Goal: Information Seeking & Learning: Learn about a topic

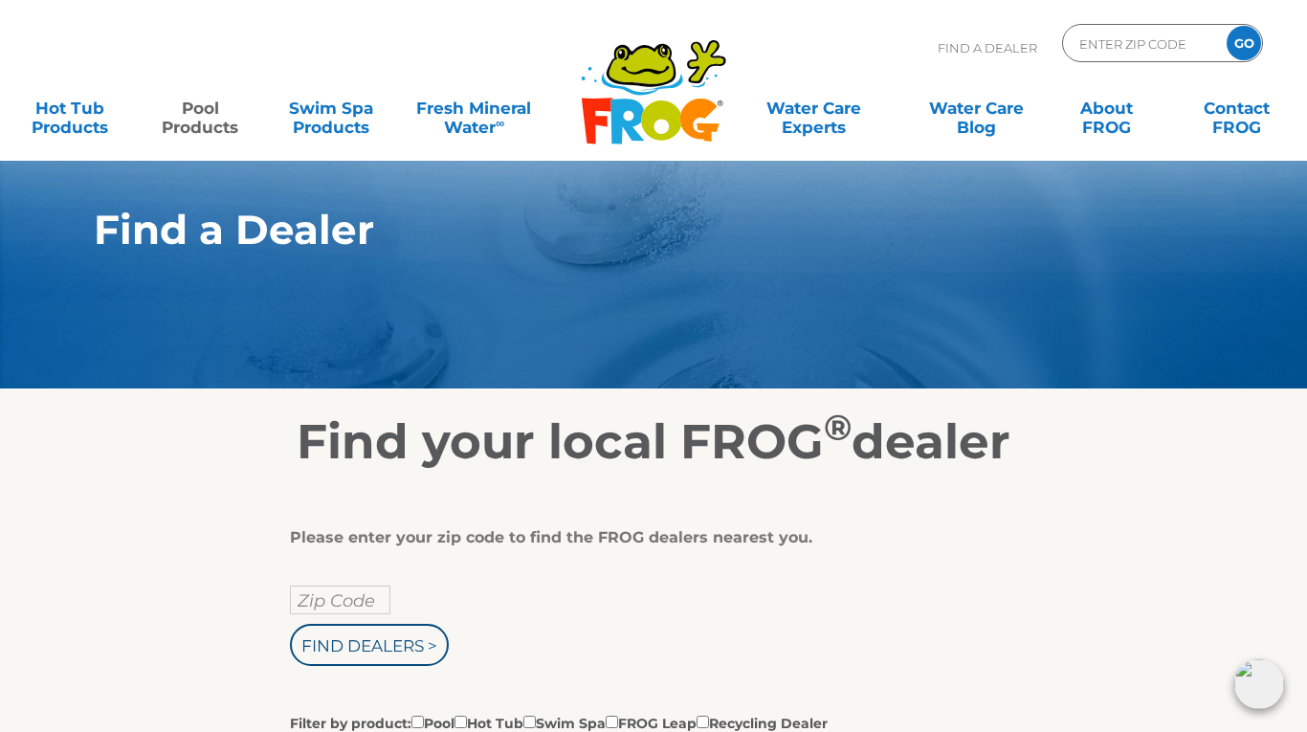
click at [206, 118] on link "Pool Products" at bounding box center [199, 108] width 101 height 38
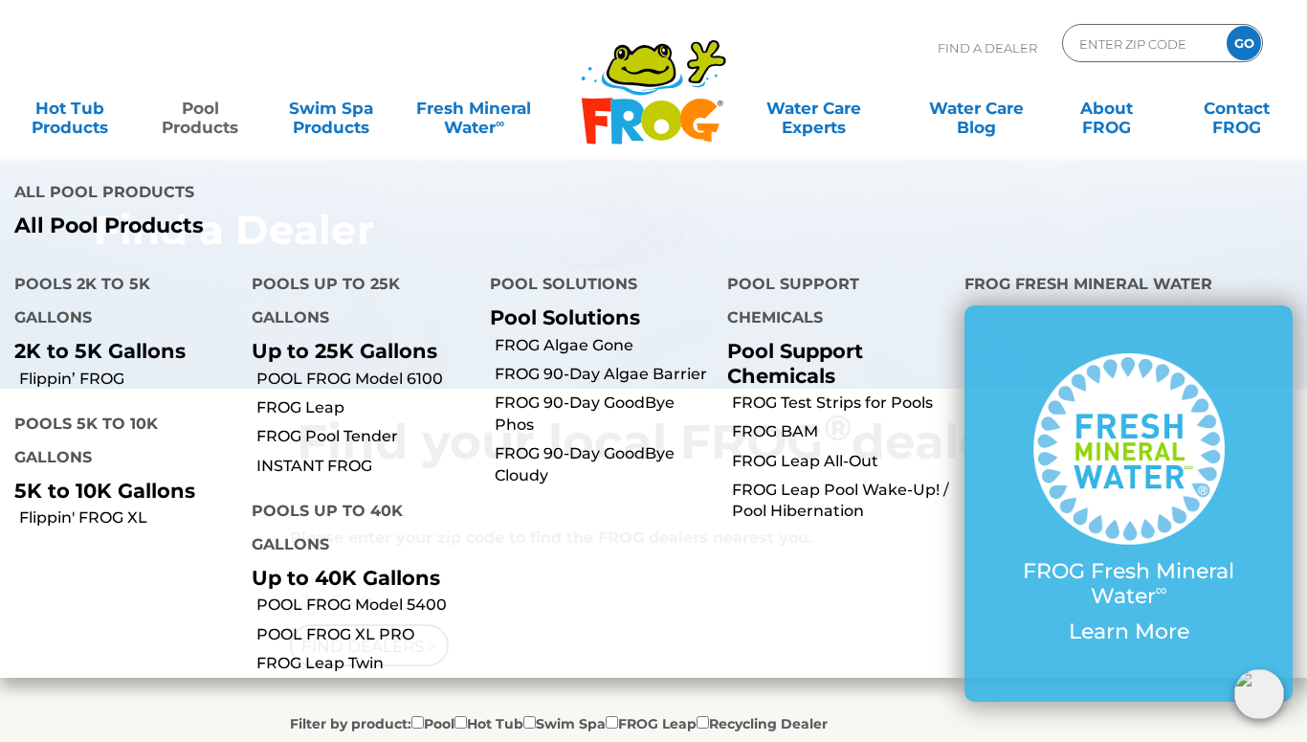
click at [391, 356] on p "Up to 25K Gallons" at bounding box center [356, 351] width 209 height 24
click at [380, 287] on h4 "Pools up to 25K Gallons" at bounding box center [356, 303] width 209 height 72
click at [313, 318] on h4 "Pools up to 25K Gallons" at bounding box center [356, 303] width 209 height 72
click at [360, 381] on link "POOL FROG Model 6100" at bounding box center [365, 378] width 218 height 21
click at [353, 461] on link "INSTANT FROG" at bounding box center [365, 466] width 218 height 21
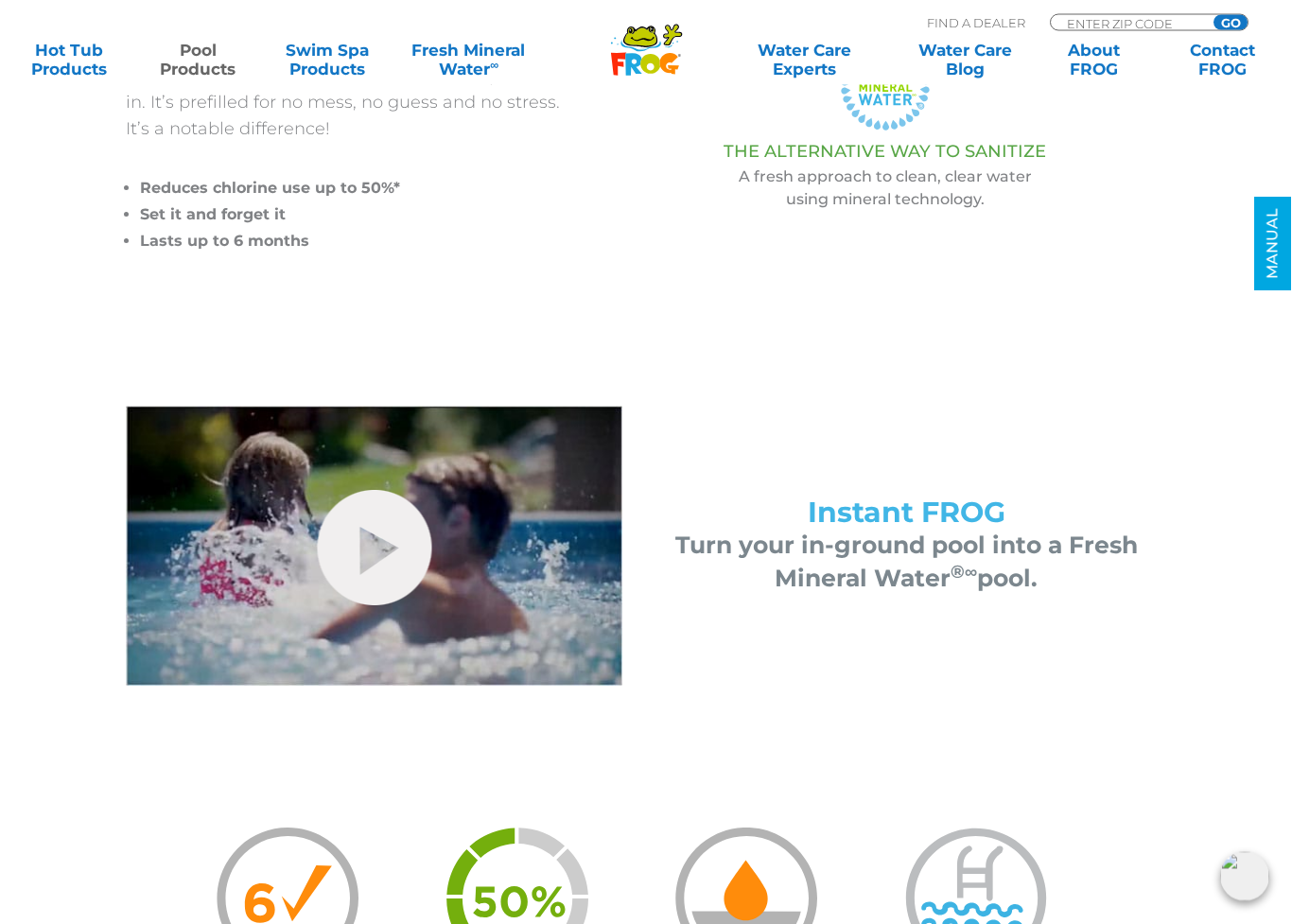
scroll to position [622, 0]
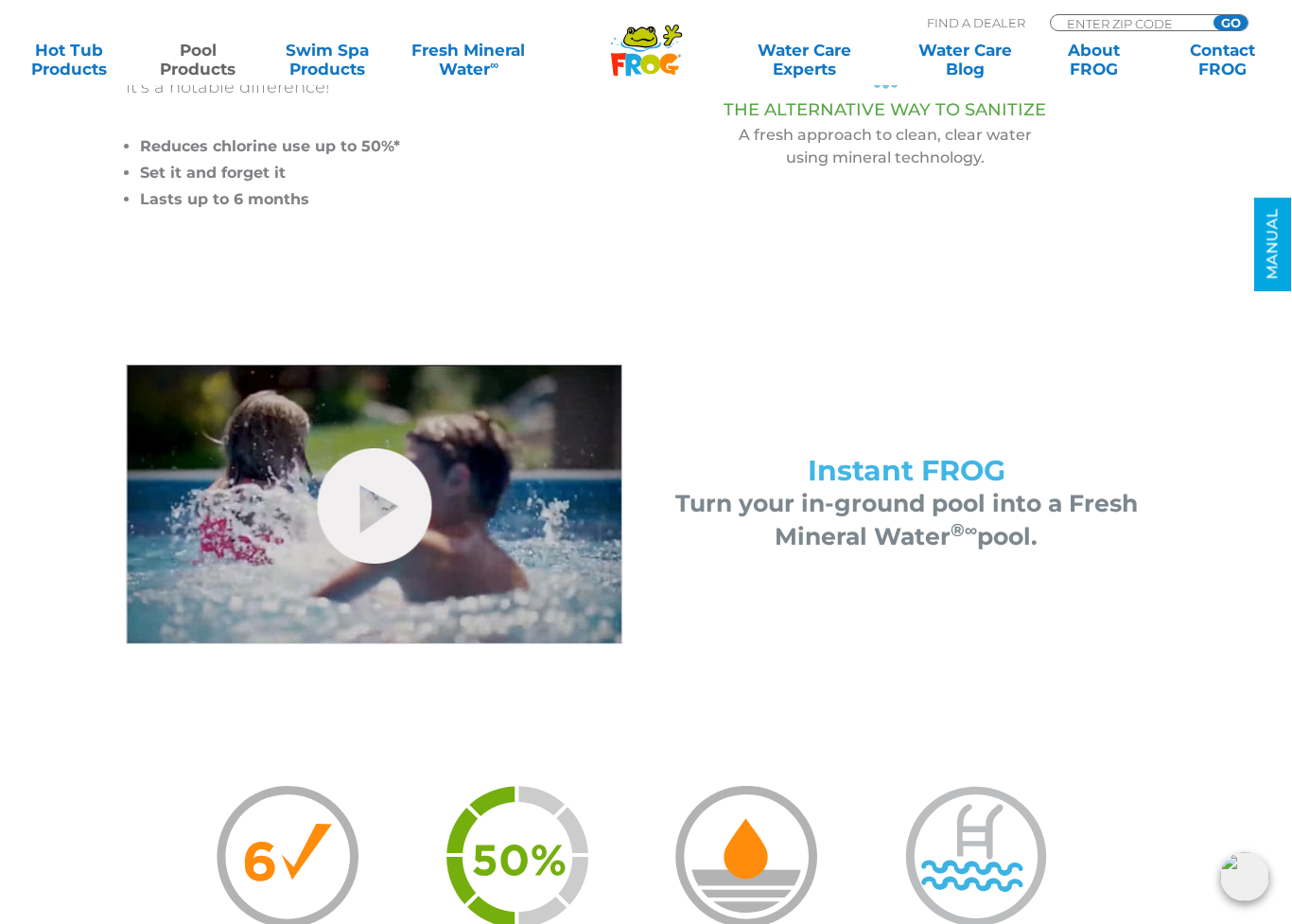
click at [440, 535] on img at bounding box center [374, 503] width 496 height 280
click at [319, 543] on link "hide-me" at bounding box center [375, 506] width 115 height 116
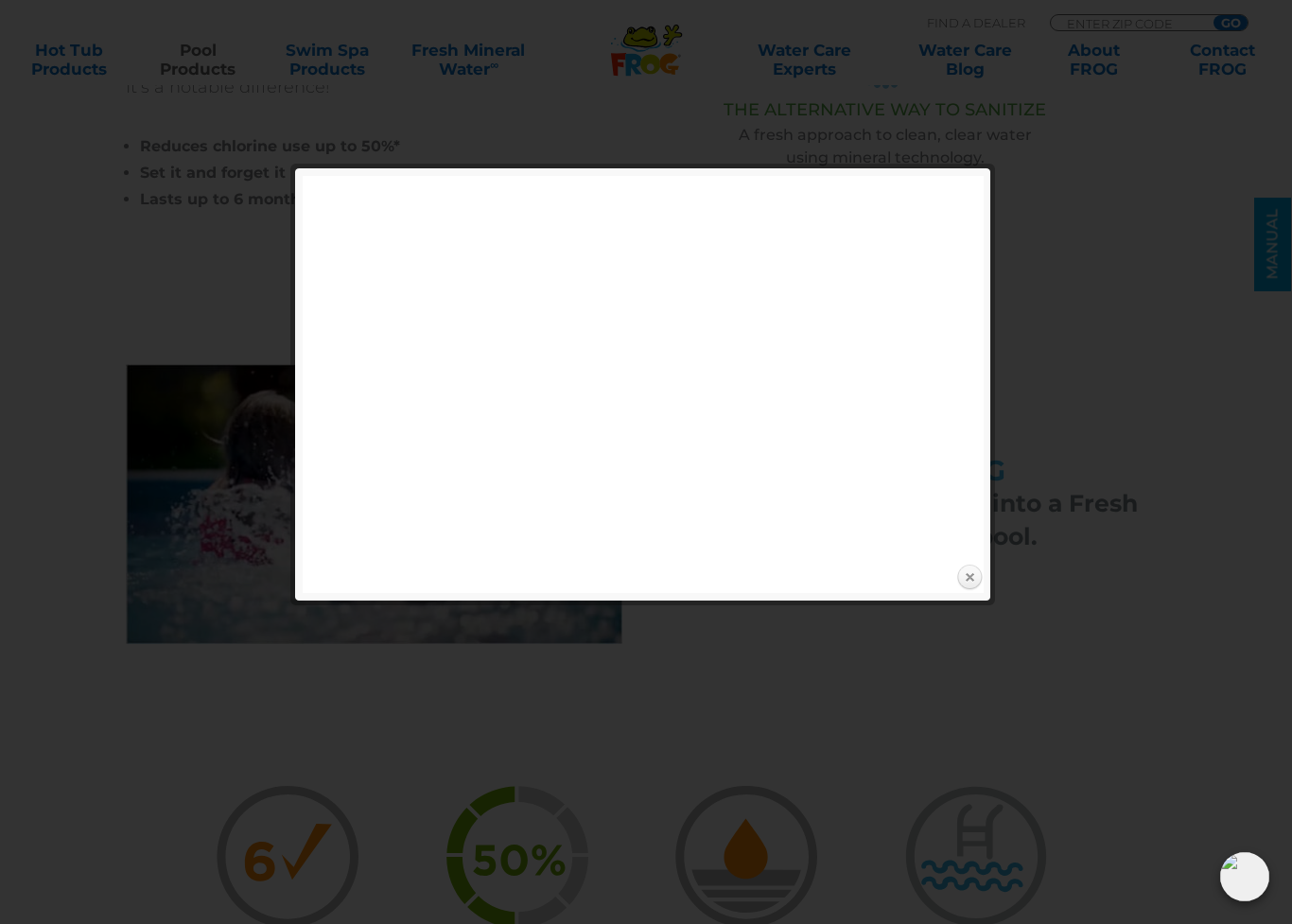
click at [968, 567] on link "Close" at bounding box center [970, 577] width 29 height 29
